Goal: Task Accomplishment & Management: Manage account settings

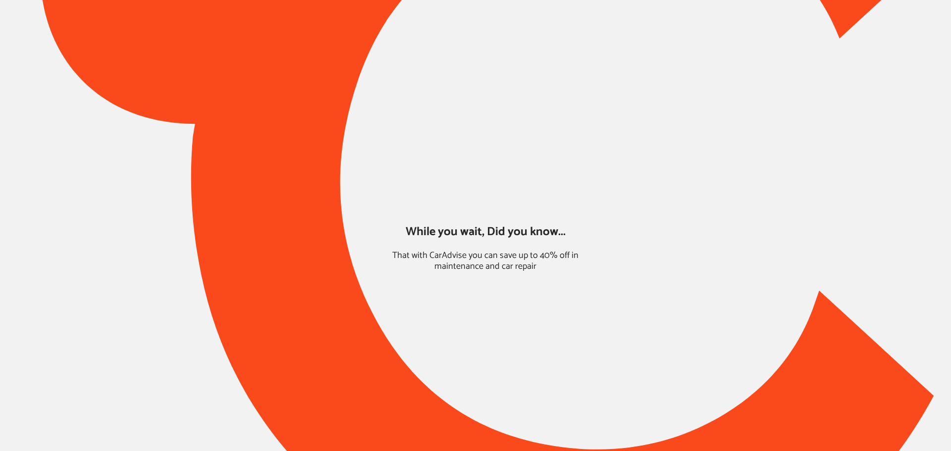
type input "*****"
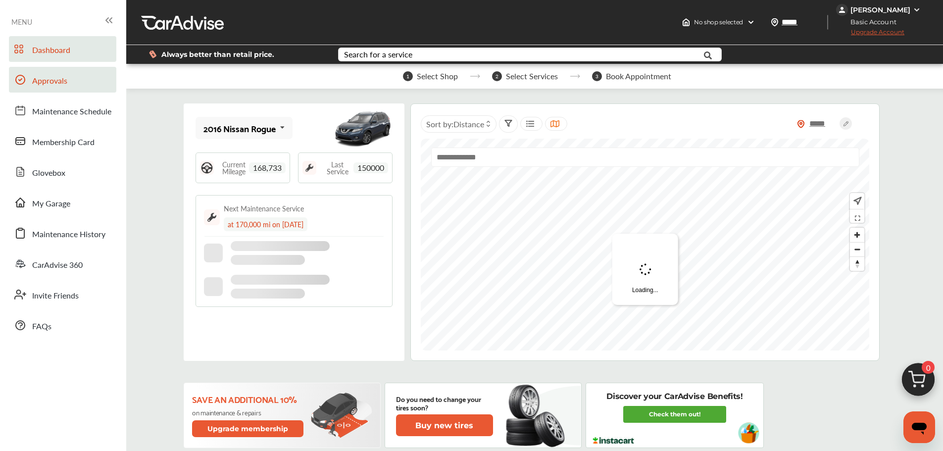
click at [67, 80] on link "Approvals" at bounding box center [62, 80] width 107 height 26
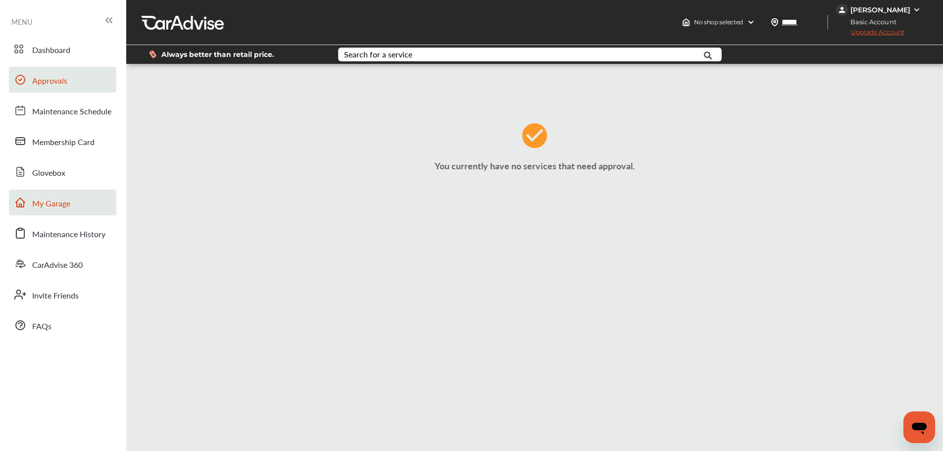
drag, startPoint x: 89, startPoint y: 215, endPoint x: 96, endPoint y: 206, distance: 11.0
click at [89, 215] on link "My Garage" at bounding box center [62, 203] width 107 height 26
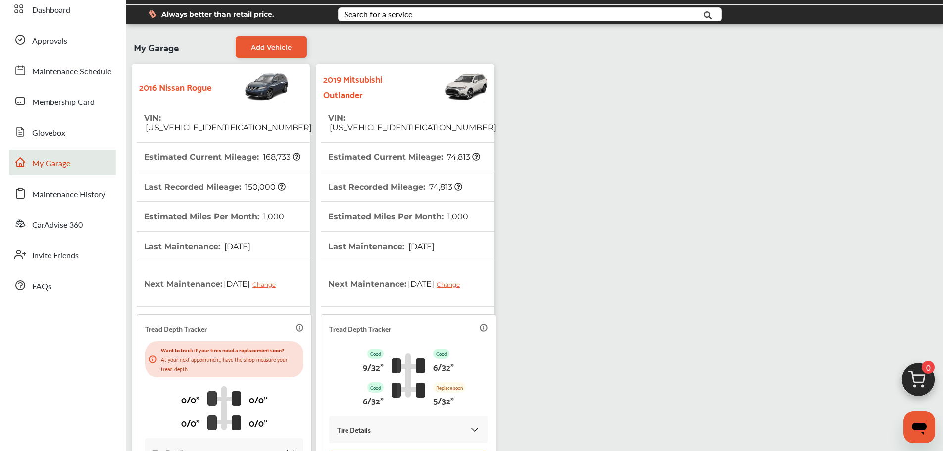
scroll to position [136, 0]
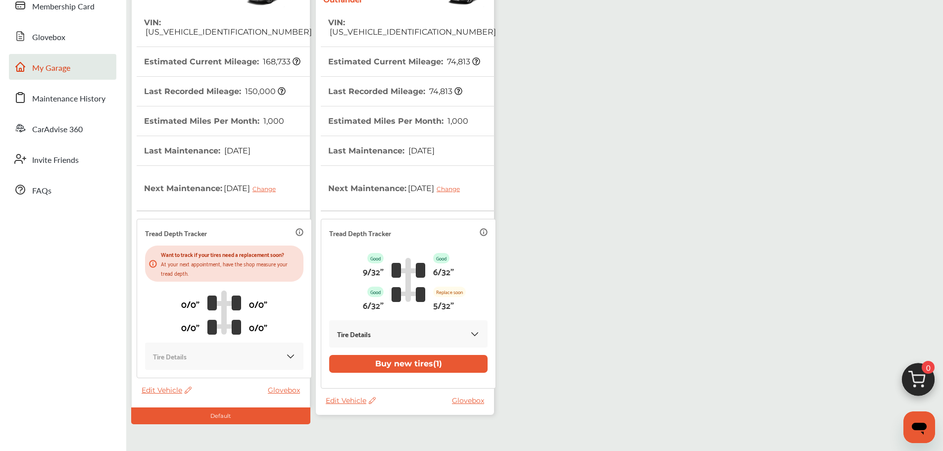
click at [356, 399] on span "Edit Vehicle" at bounding box center [351, 400] width 50 height 9
click at [401, 439] on div "Use this vehicle" at bounding box center [400, 440] width 89 height 15
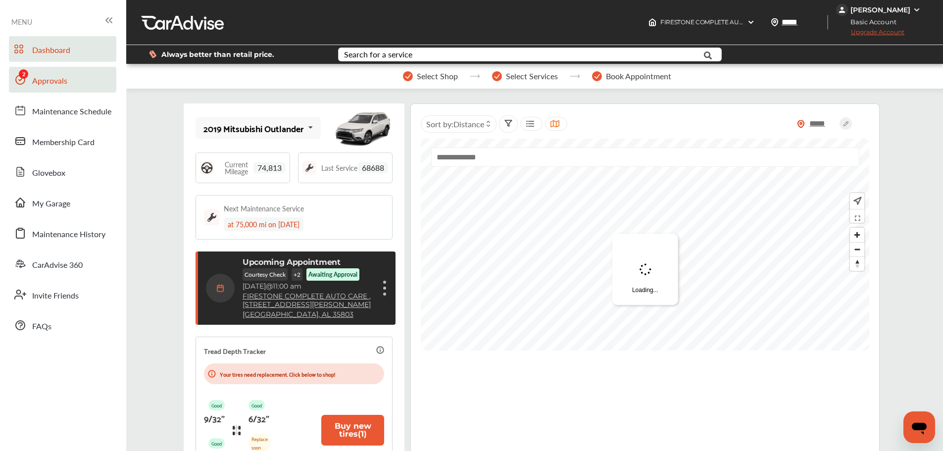
click at [22, 87] on div at bounding box center [20, 82] width 12 height 17
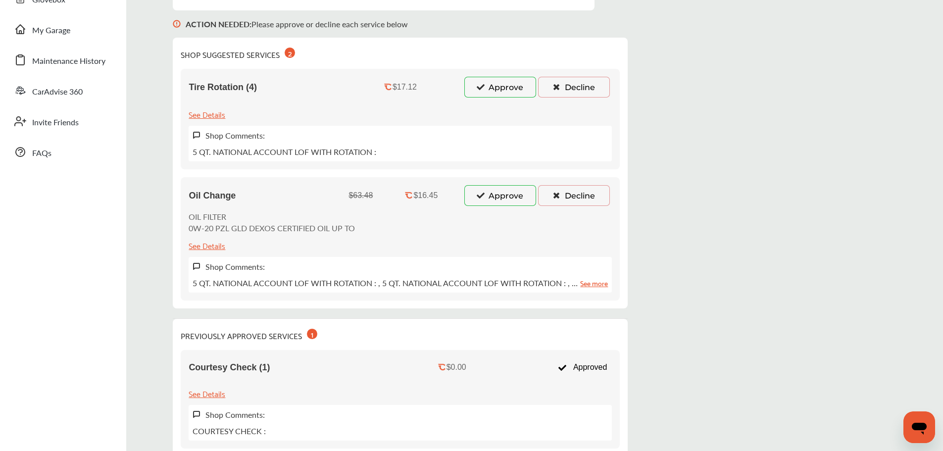
scroll to position [99, 0]
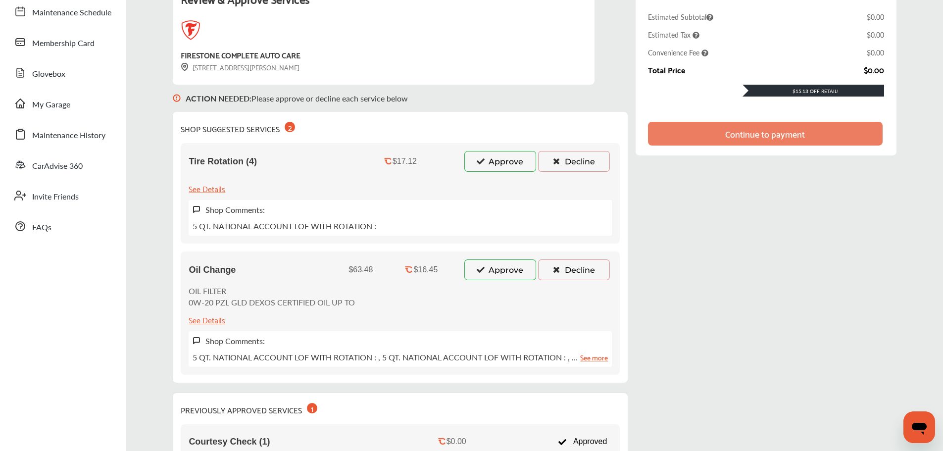
click at [512, 269] on button "Approve" at bounding box center [501, 270] width 72 height 21
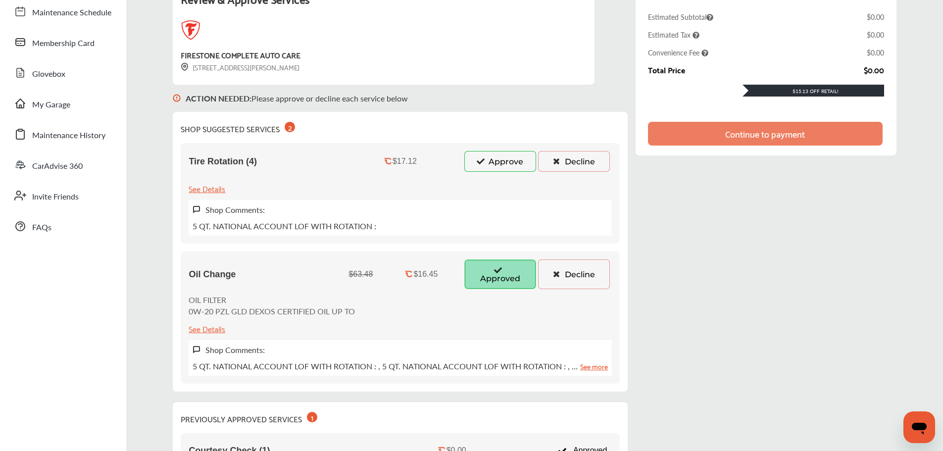
click at [510, 162] on button "Approve" at bounding box center [501, 161] width 72 height 21
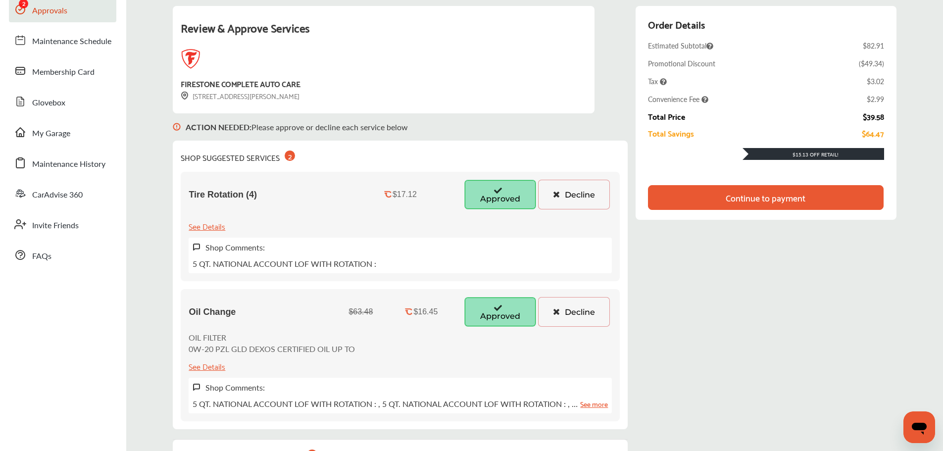
scroll to position [0, 0]
